Goal: Entertainment & Leisure: Browse casually

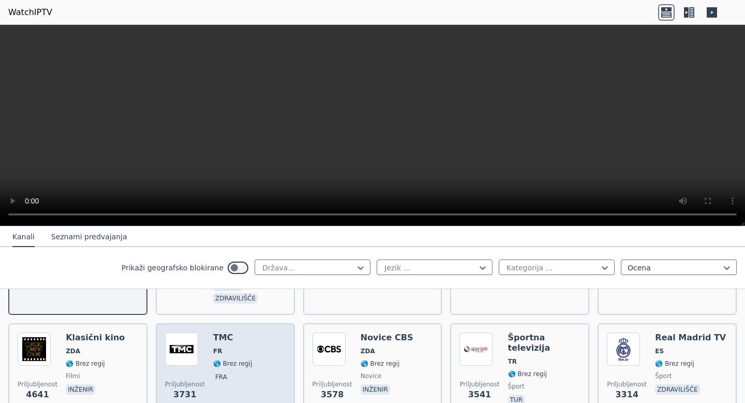
scroll to position [230, 0]
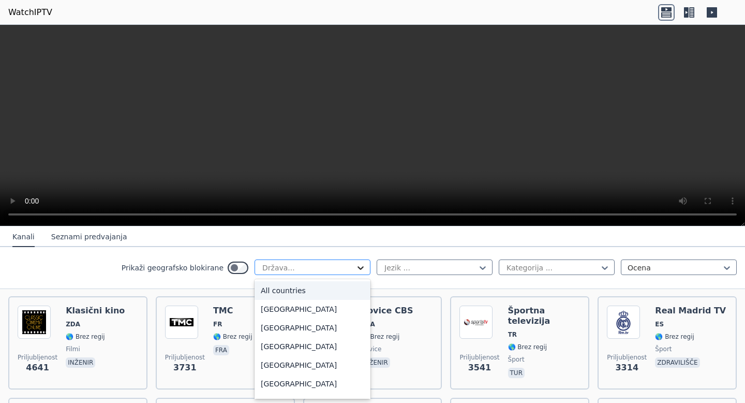
click at [358, 268] on icon at bounding box center [361, 268] width 6 height 4
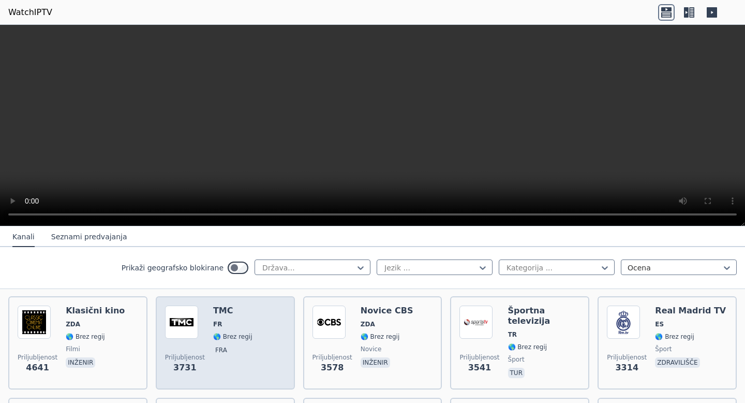
click at [244, 336] on div "Priljubljenost 3731 TMC FR 🌎 Brez regij fra" at bounding box center [225, 342] width 121 height 75
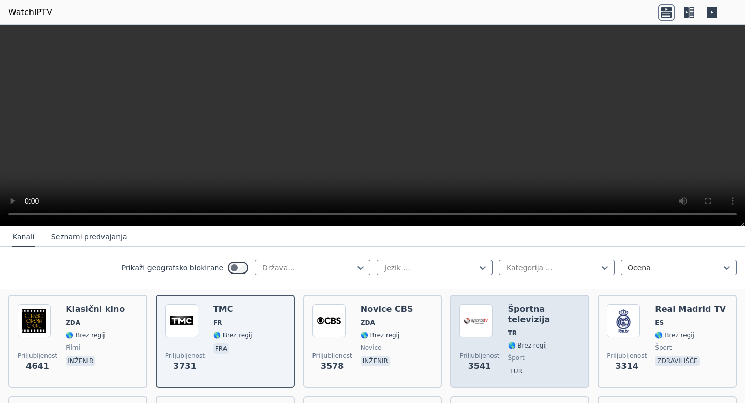
scroll to position [234, 0]
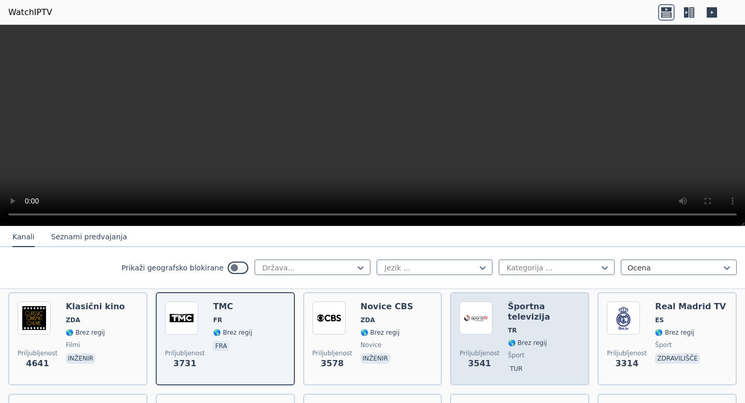
click at [531, 336] on div "Športna televizija TR 🌎 Brez regij šport tur" at bounding box center [544, 338] width 72 height 75
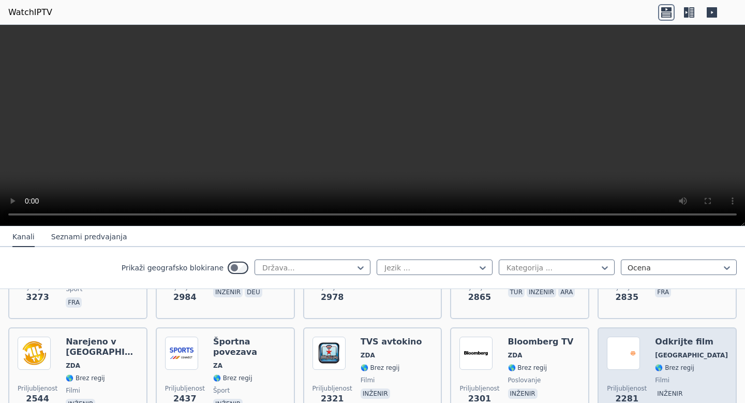
scroll to position [403, 0]
click at [662, 354] on font "[GEOGRAPHIC_DATA]" at bounding box center [691, 353] width 73 height 7
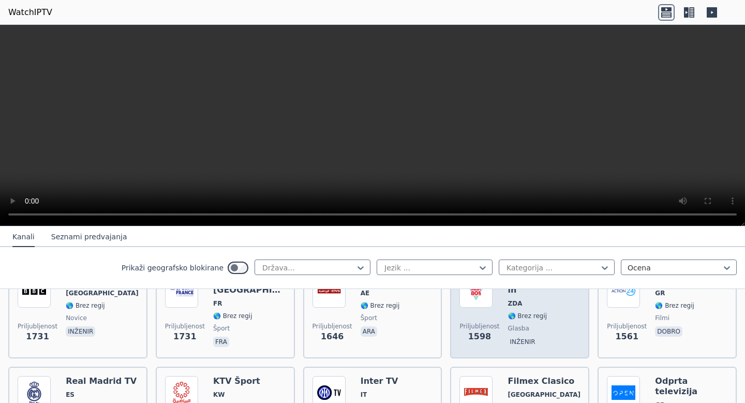
scroll to position [792, 0]
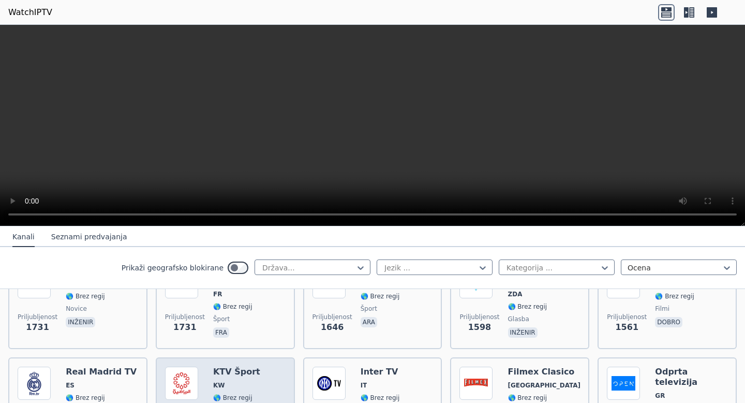
click at [234, 386] on span "KW" at bounding box center [238, 385] width 50 height 8
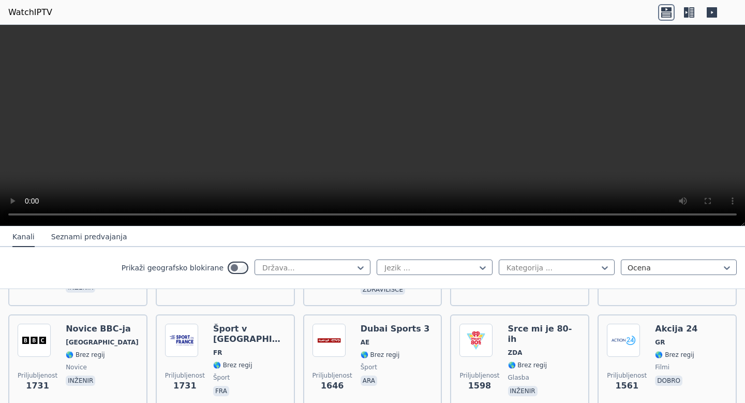
scroll to position [733, 0]
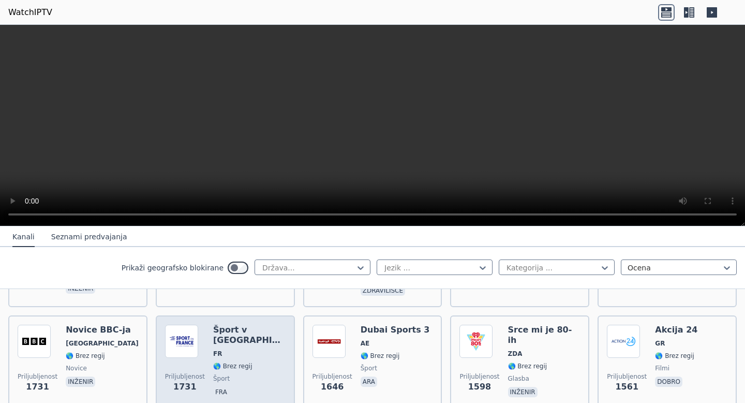
click at [228, 362] on font "🌎 Brez regij" at bounding box center [232, 365] width 39 height 7
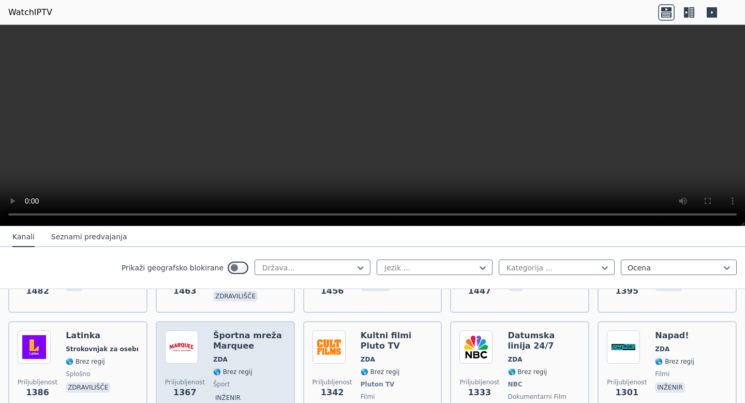
scroll to position [1012, 0]
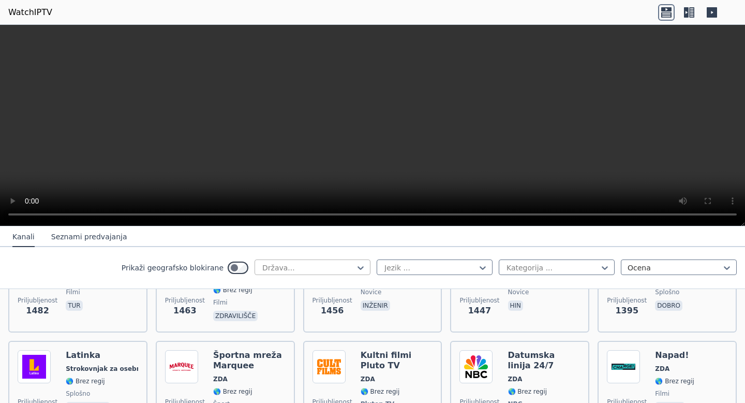
click at [285, 270] on div at bounding box center [308, 267] width 94 height 10
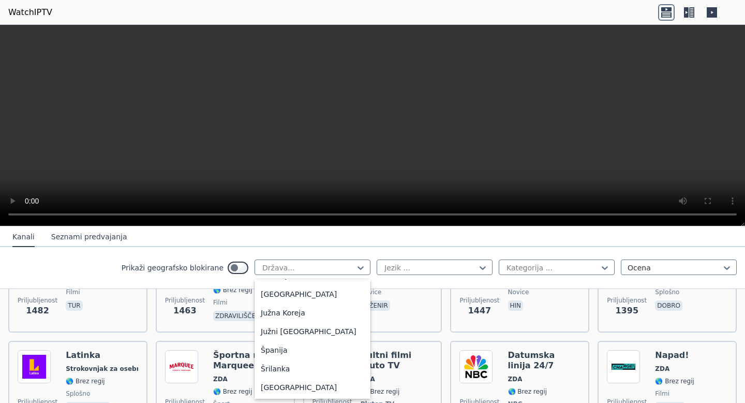
scroll to position [3146, 0]
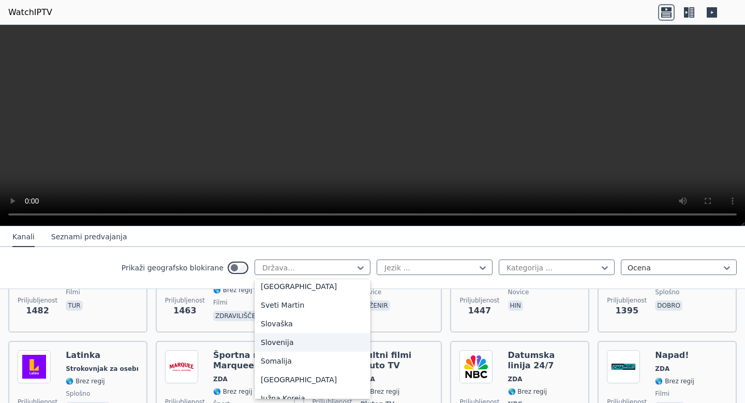
click at [295, 333] on div "Slovenija" at bounding box center [313, 342] width 116 height 19
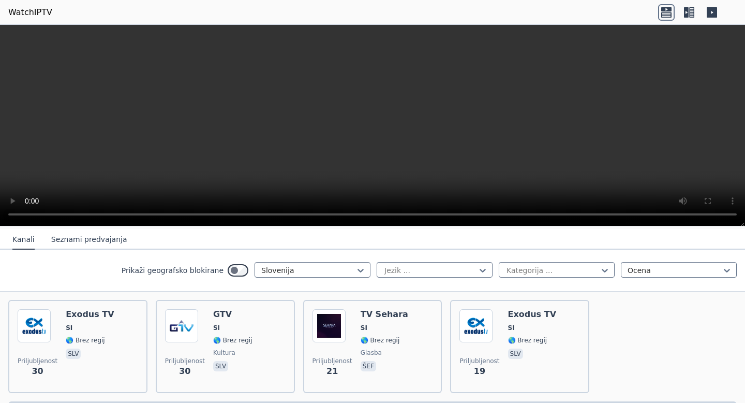
scroll to position [113, 0]
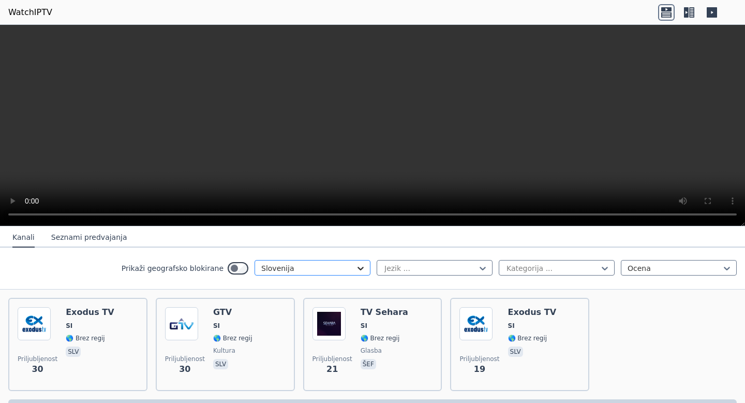
click at [358, 269] on icon at bounding box center [361, 269] width 6 height 4
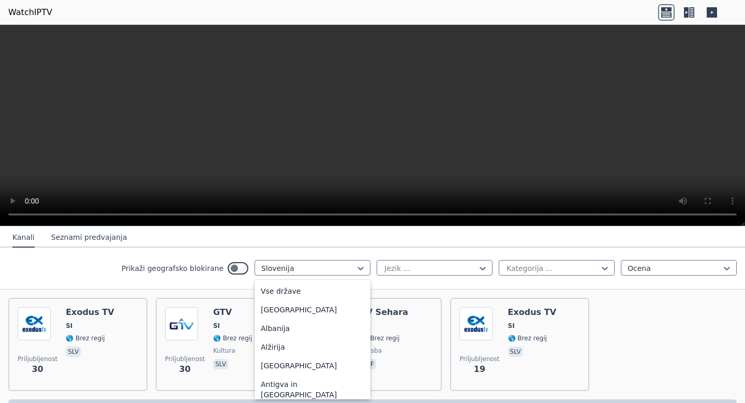
scroll to position [3049, 0]
click at [288, 319] on div "[GEOGRAPHIC_DATA]" at bounding box center [313, 328] width 116 height 19
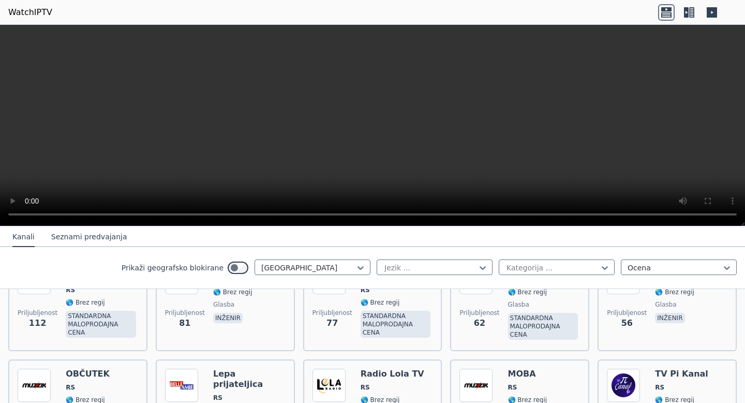
scroll to position [264, 0]
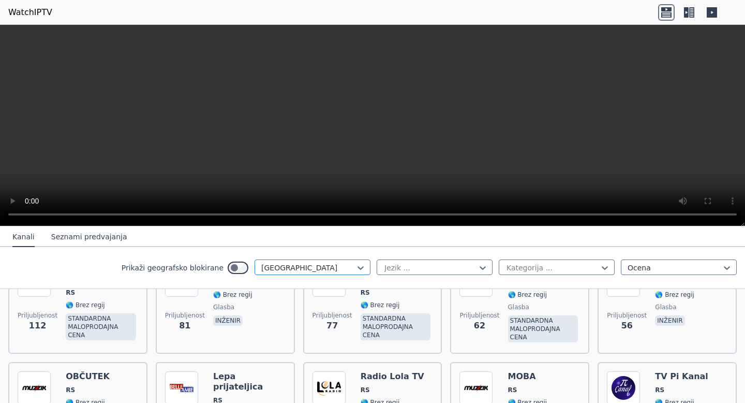
click at [318, 269] on div at bounding box center [308, 267] width 94 height 10
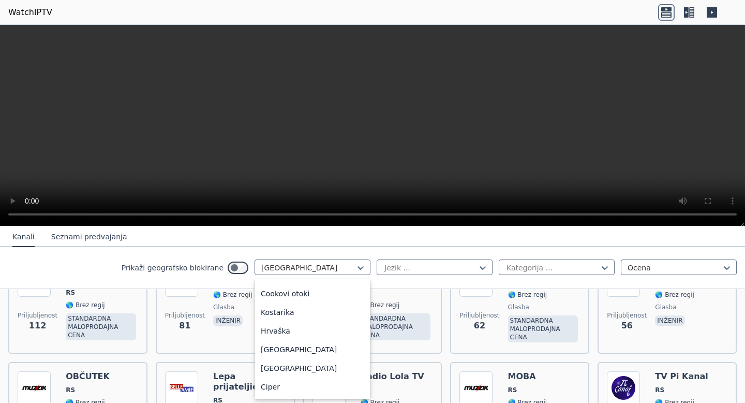
scroll to position [781, 0]
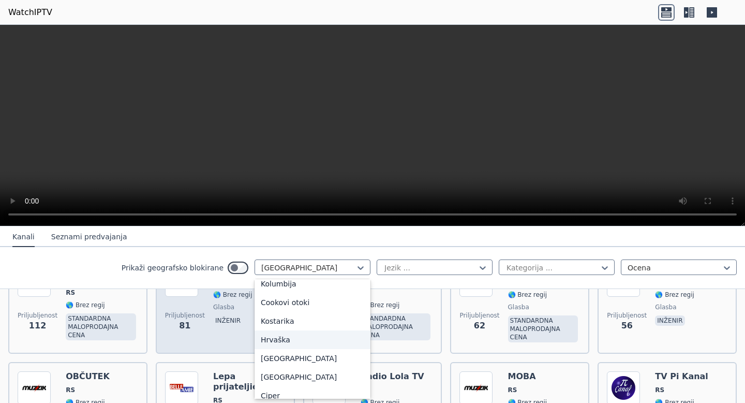
click at [287, 331] on div "Hrvaška" at bounding box center [313, 339] width 116 height 19
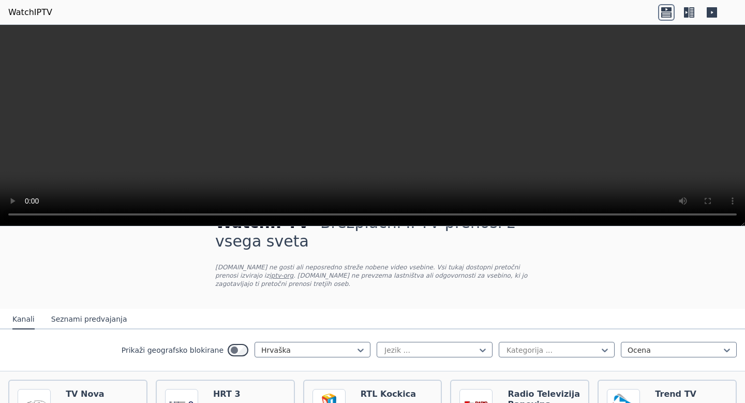
scroll to position [246, 0]
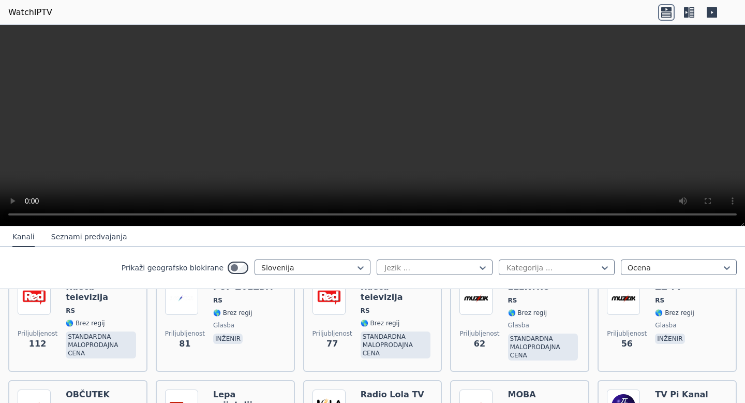
scroll to position [144, 0]
